Goal: Information Seeking & Learning: Check status

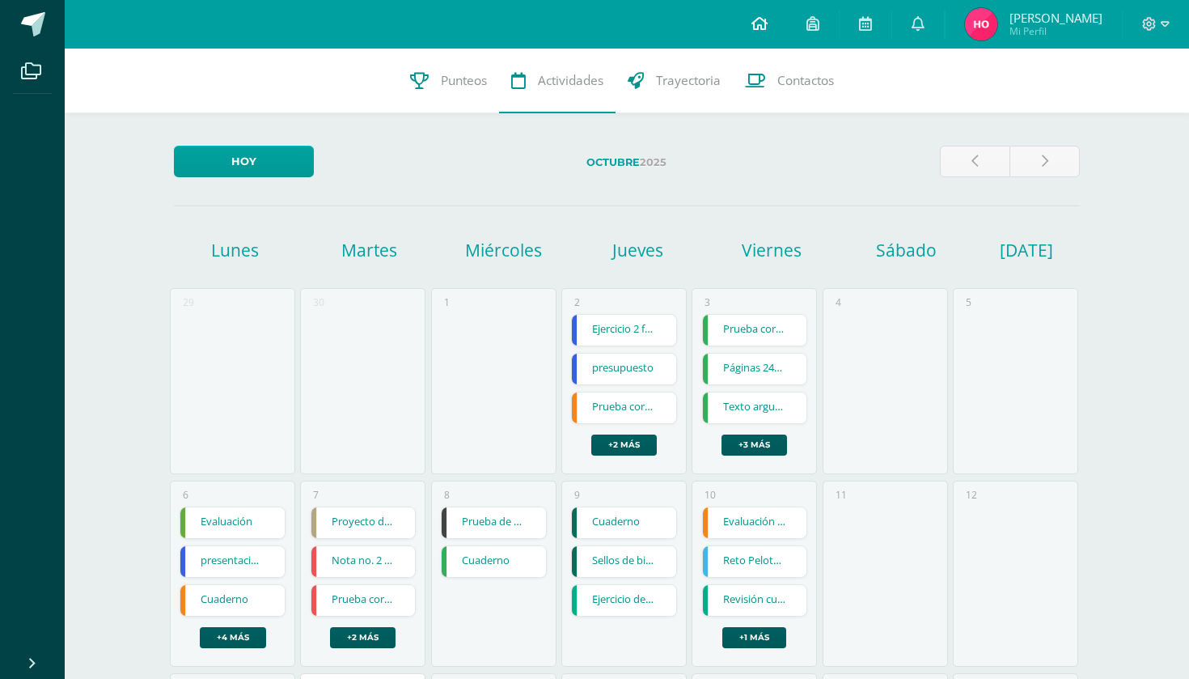
click at [767, 25] on icon at bounding box center [759, 23] width 16 height 15
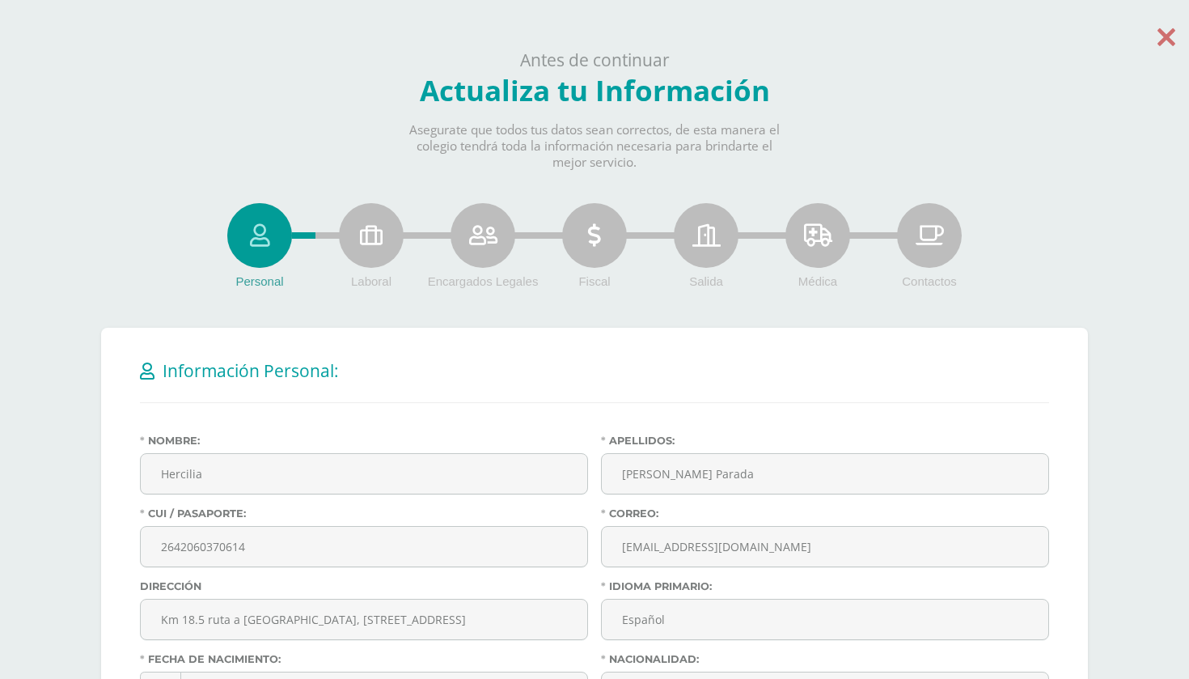
click at [1170, 32] on icon at bounding box center [1166, 37] width 18 height 28
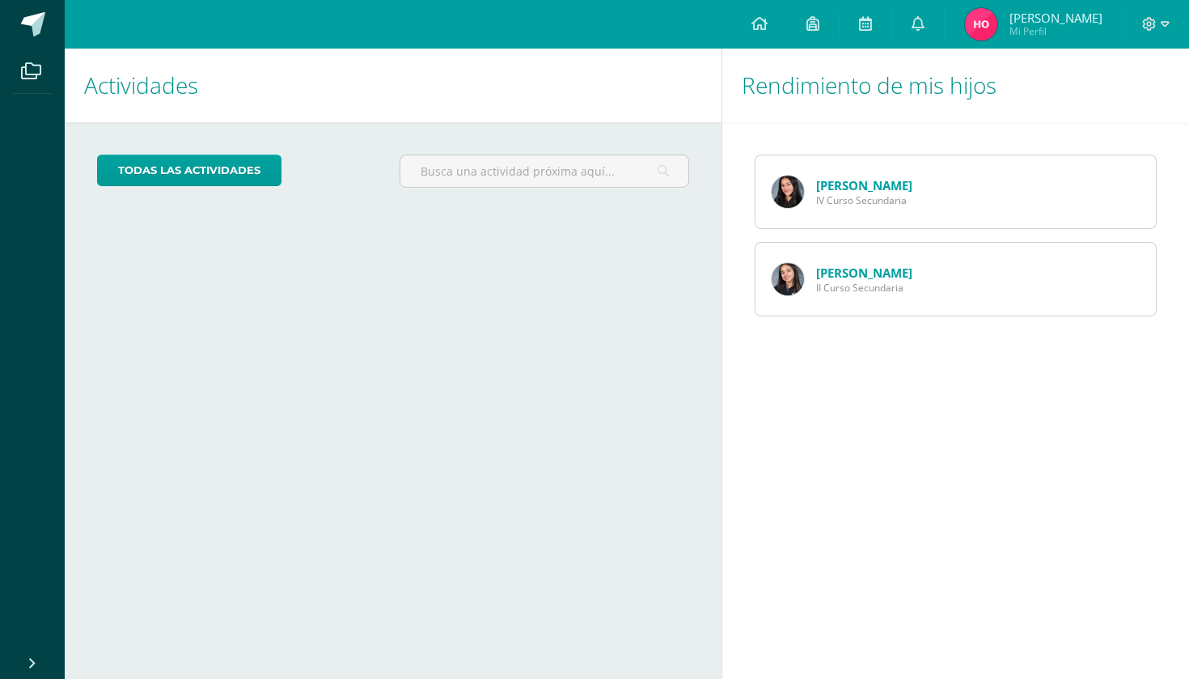
click at [884, 273] on link "Viviana Parada" at bounding box center [864, 272] width 96 height 16
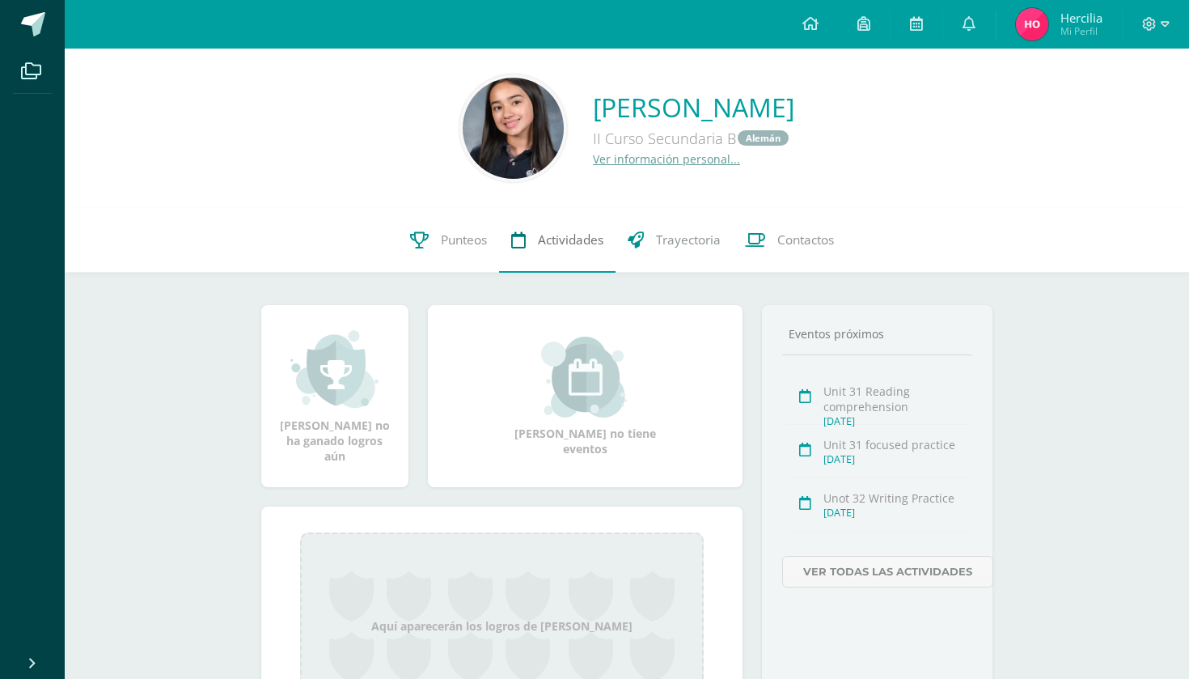
click at [557, 240] on span "Actividades" at bounding box center [571, 239] width 66 height 17
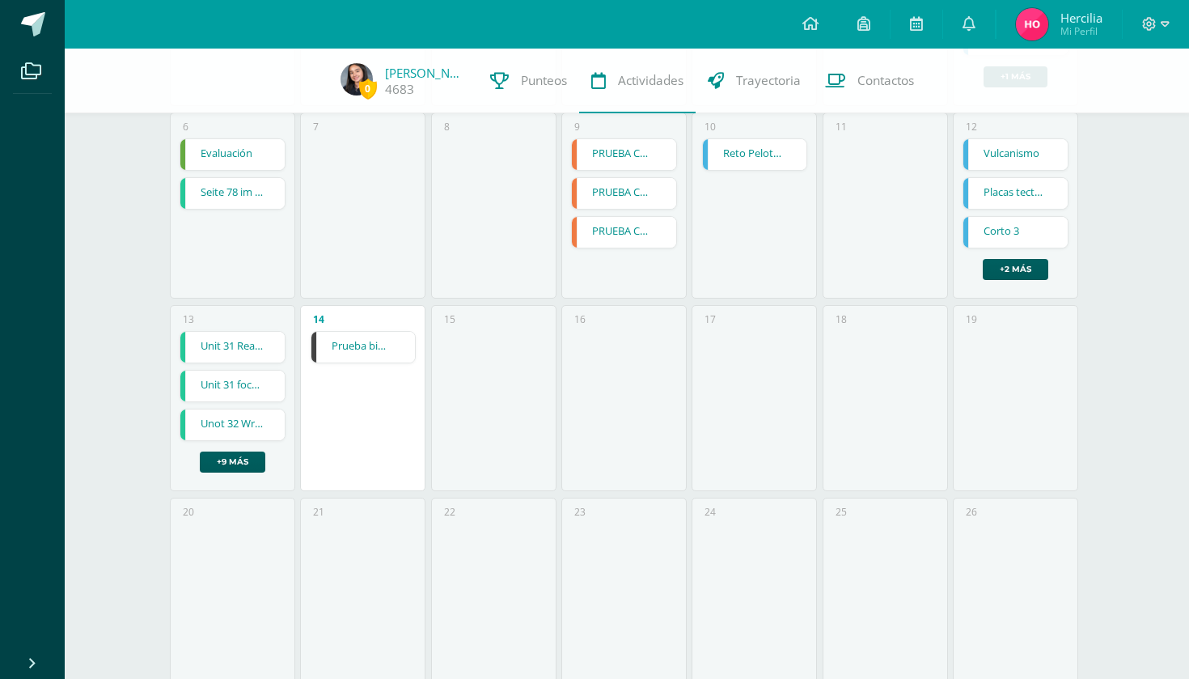
scroll to position [388, 0]
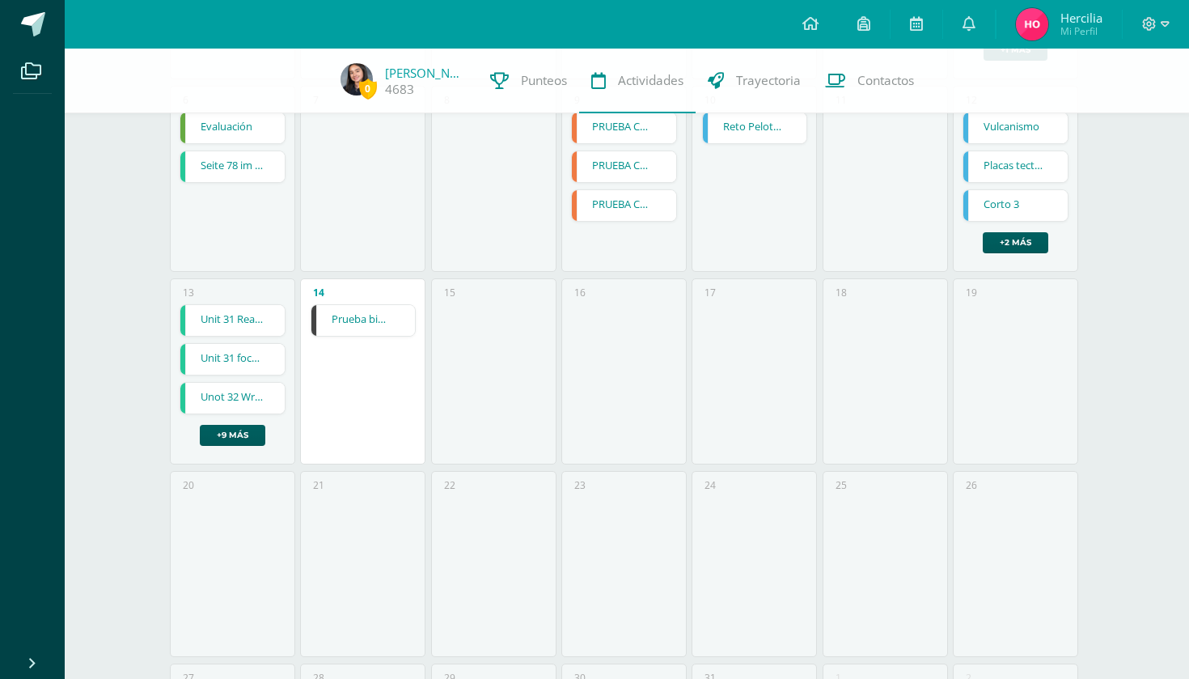
click at [353, 326] on link "Prueba bimestral de algoritmos" at bounding box center [363, 320] width 104 height 31
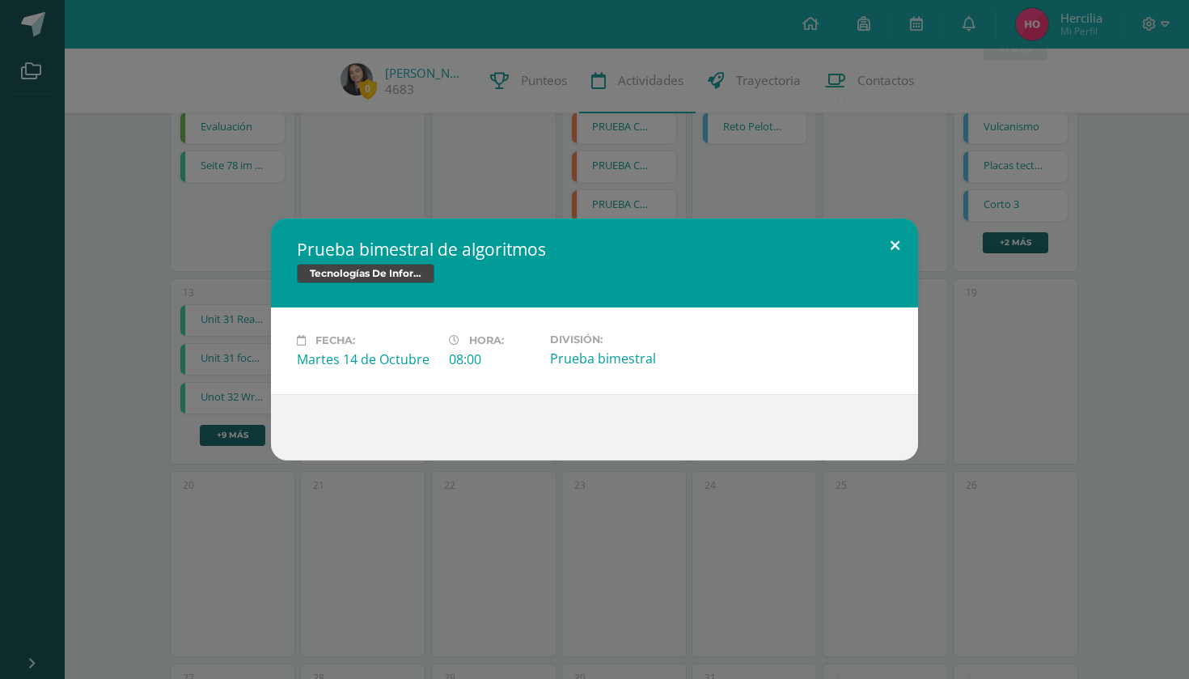
click at [894, 239] on button at bounding box center [895, 245] width 46 height 55
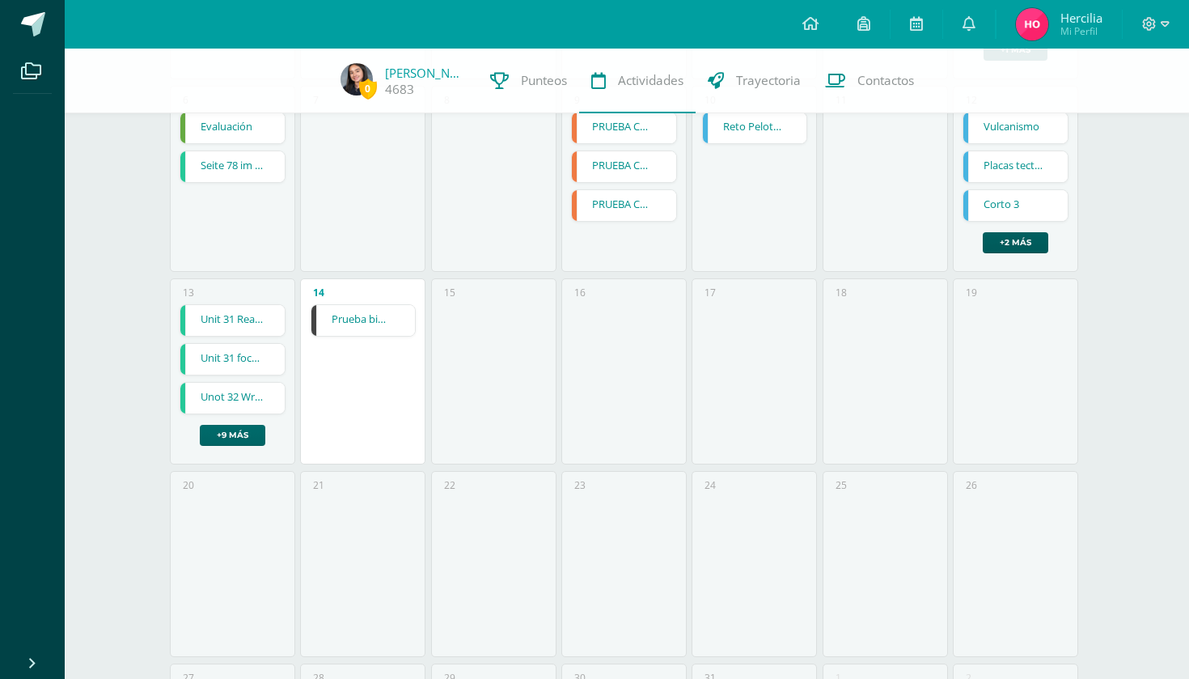
click at [246, 430] on link "+9 más" at bounding box center [233, 435] width 66 height 21
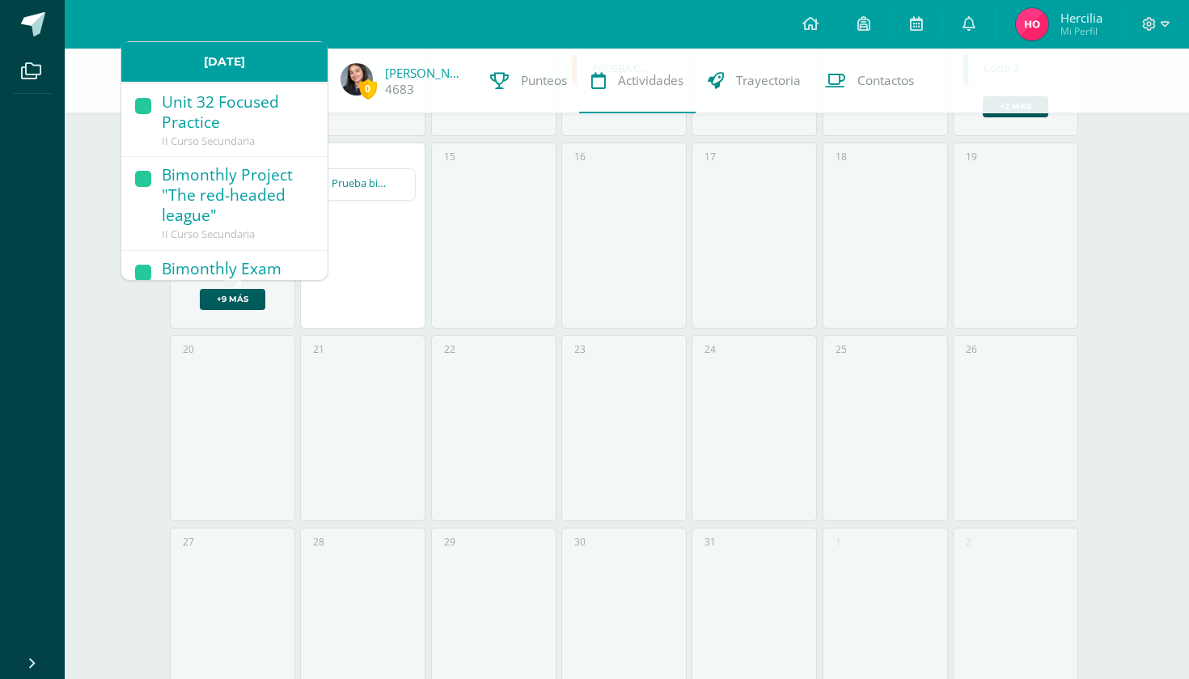
scroll to position [525, 0]
click at [389, 280] on div "14 Prueba bimestral de algoritmos Prueba bimestral de algoritmos Tecnologías De…" at bounding box center [362, 235] width 125 height 186
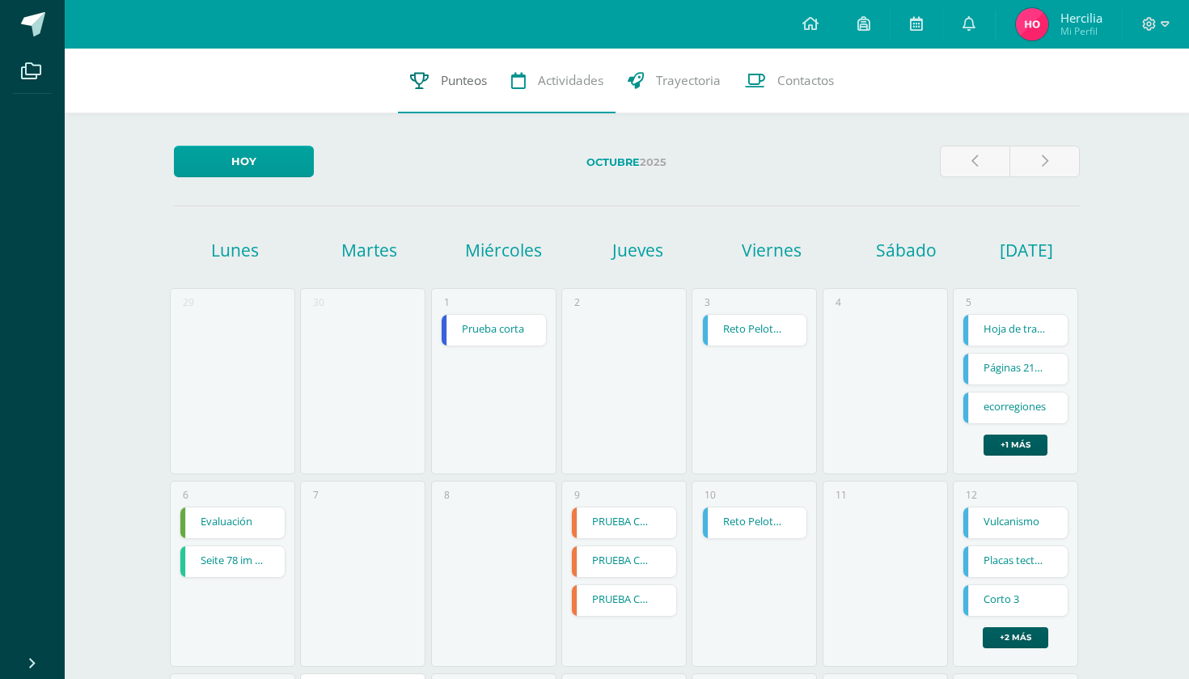
scroll to position [0, 0]
